Goal: Transaction & Acquisition: Subscribe to service/newsletter

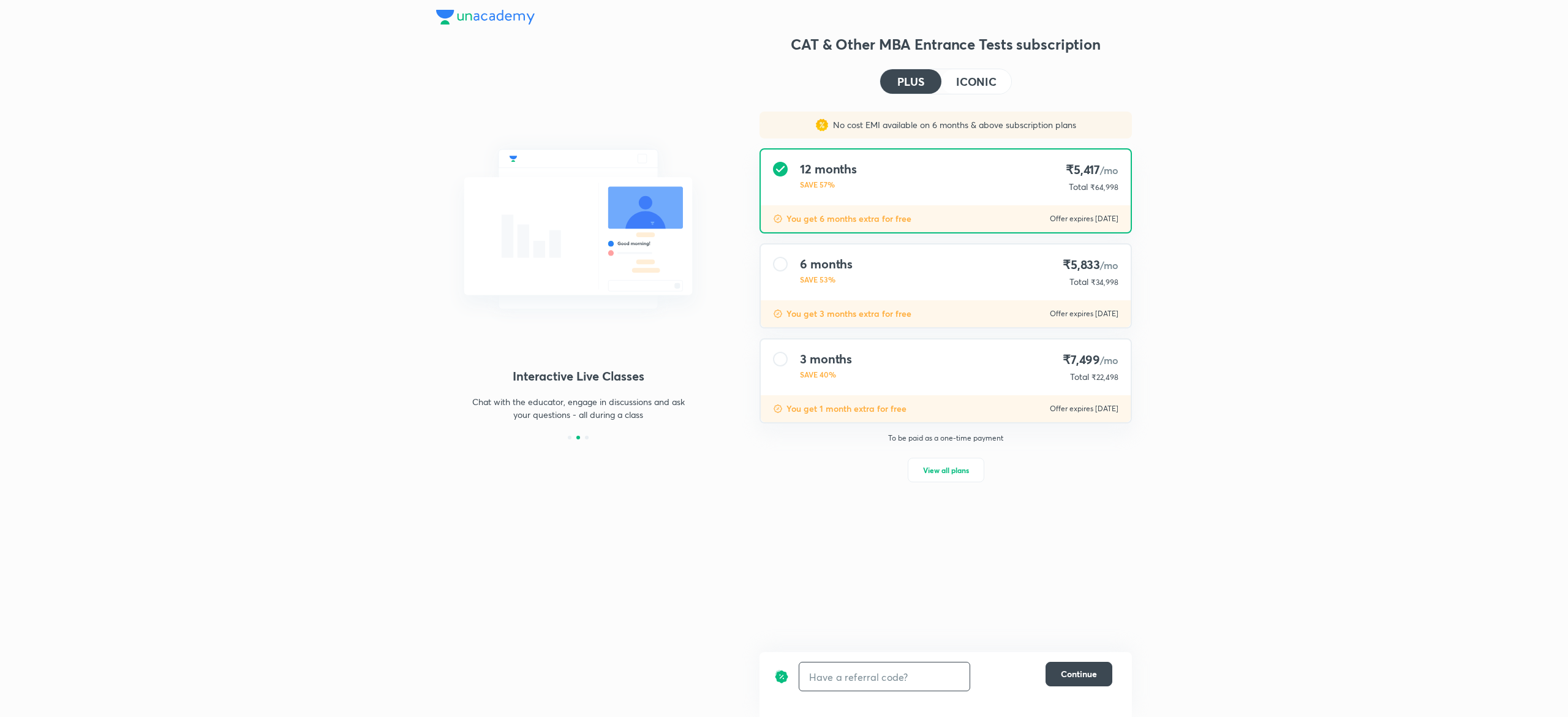
click at [881, 665] on input "text" at bounding box center [884, 676] width 170 height 29
type input "UNLOCK"
click at [1039, 119] on p "No cost EMI available on 6 months & above subscription plans" at bounding box center [951, 124] width 248 height 12
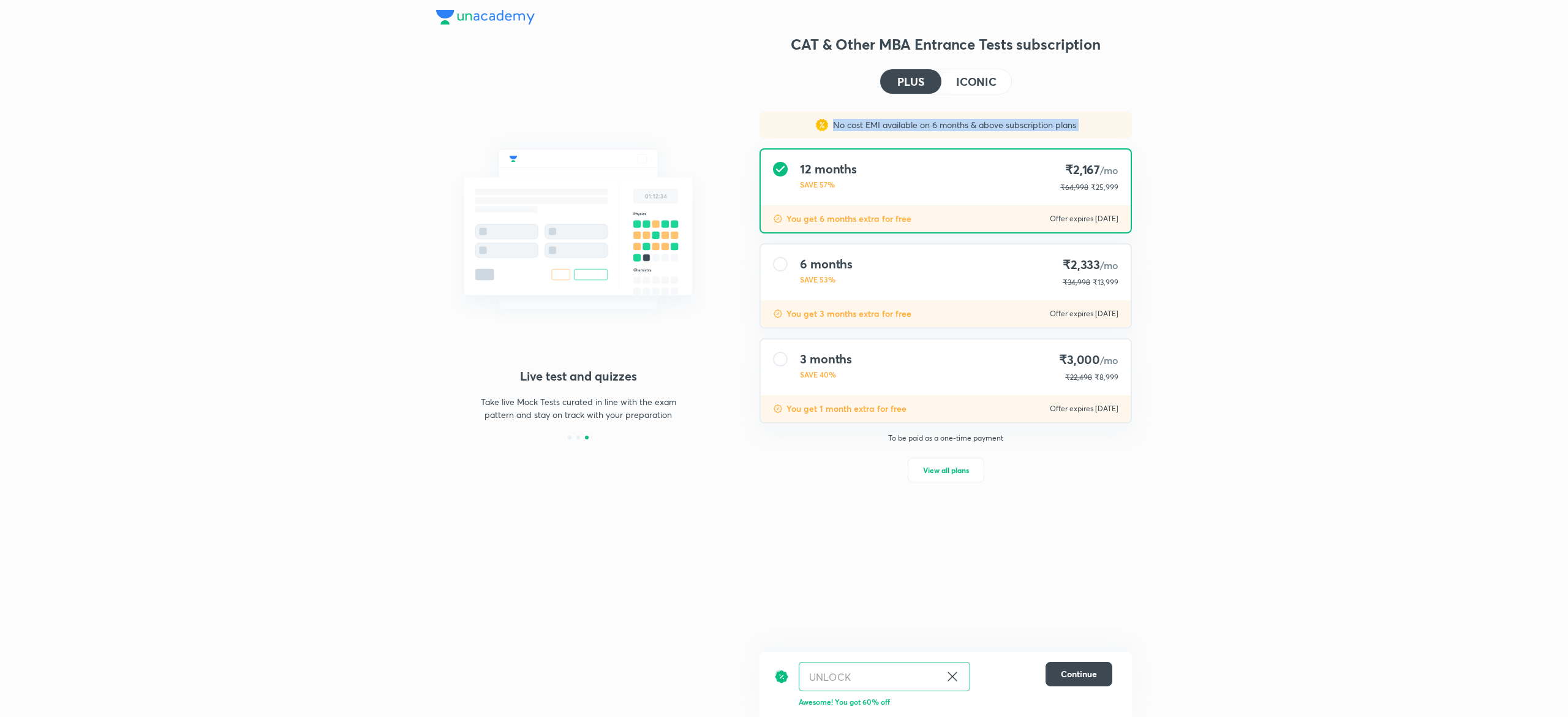
click at [1039, 119] on p "No cost EMI available on 6 months & above subscription plans" at bounding box center [951, 124] width 248 height 12
click at [949, 135] on div "No cost EMI available on 6 months & above subscription plans" at bounding box center [945, 124] width 372 height 27
click at [860, 127] on p "No cost EMI available on 6 months & above subscription plans" at bounding box center [951, 124] width 248 height 12
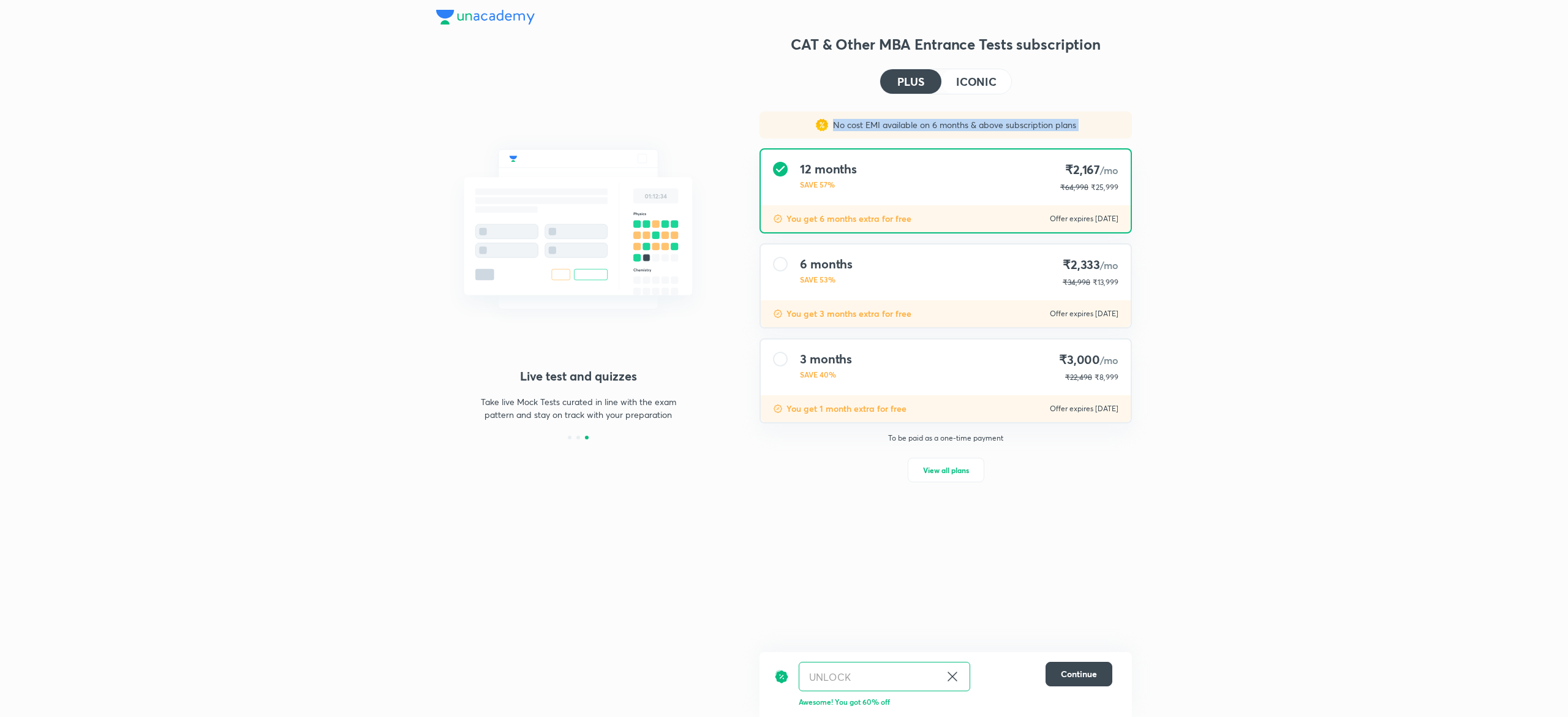
click at [860, 127] on p "No cost EMI available on 6 months & above subscription plans" at bounding box center [951, 124] width 248 height 12
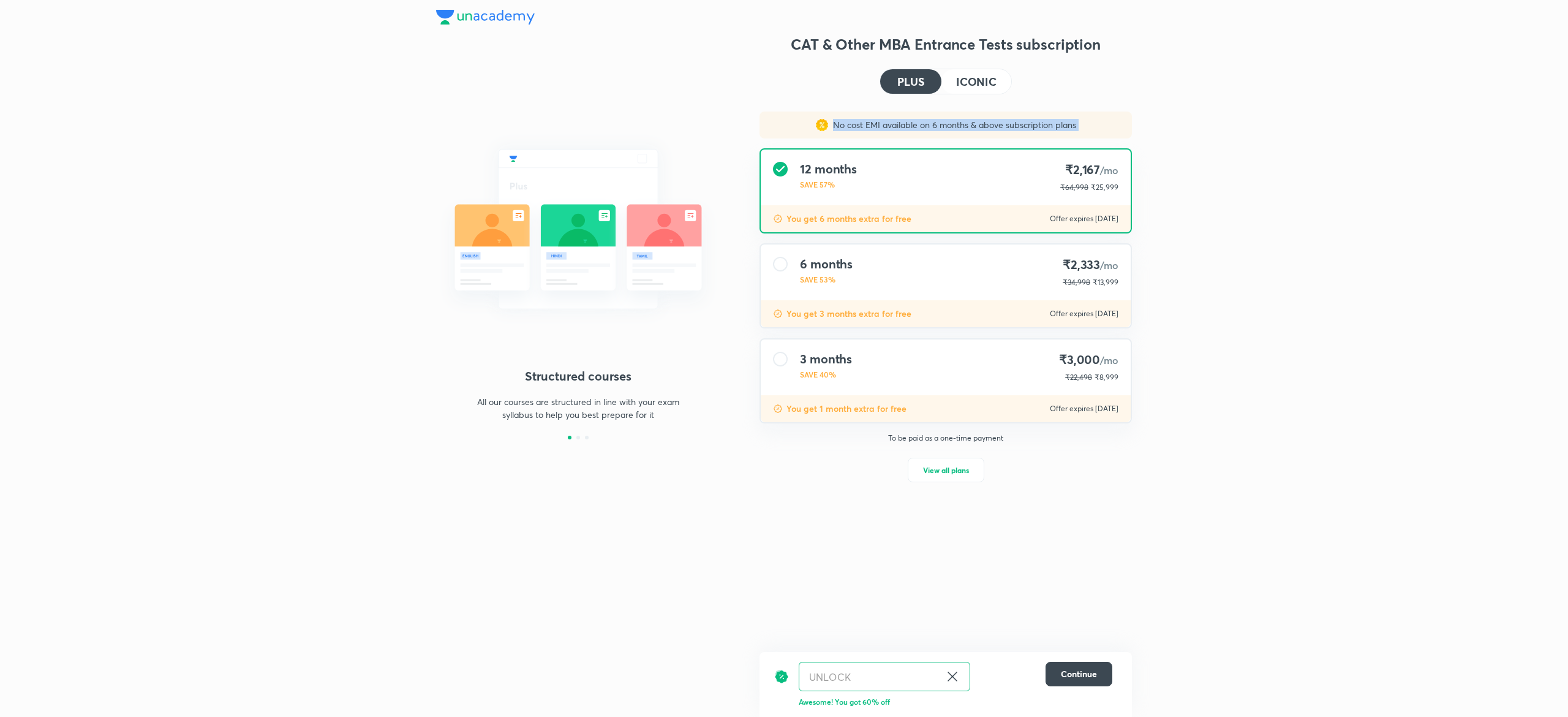
click at [860, 127] on p "No cost EMI available on 6 months & above subscription plans" at bounding box center [951, 124] width 248 height 12
click at [1175, 137] on div "Structured courses All our courses are structured in line with your exam syllab…" at bounding box center [784, 358] width 1568 height 717
